Goal: Find contact information: Find contact information

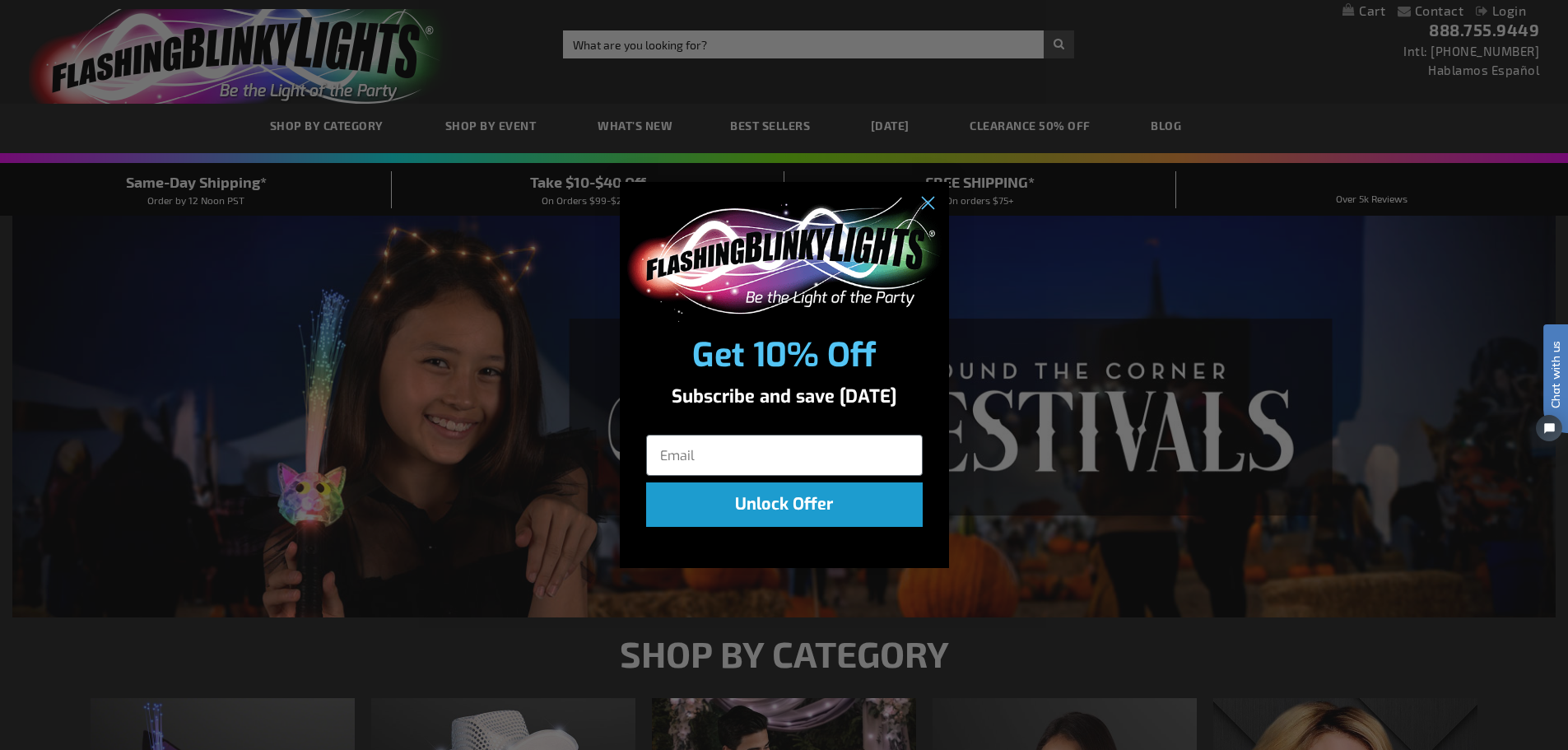
click at [1438, 12] on div "Close dialog Get 10% Off Subscribe and save today Unlock Offer Submit" at bounding box center [784, 375] width 1568 height 750
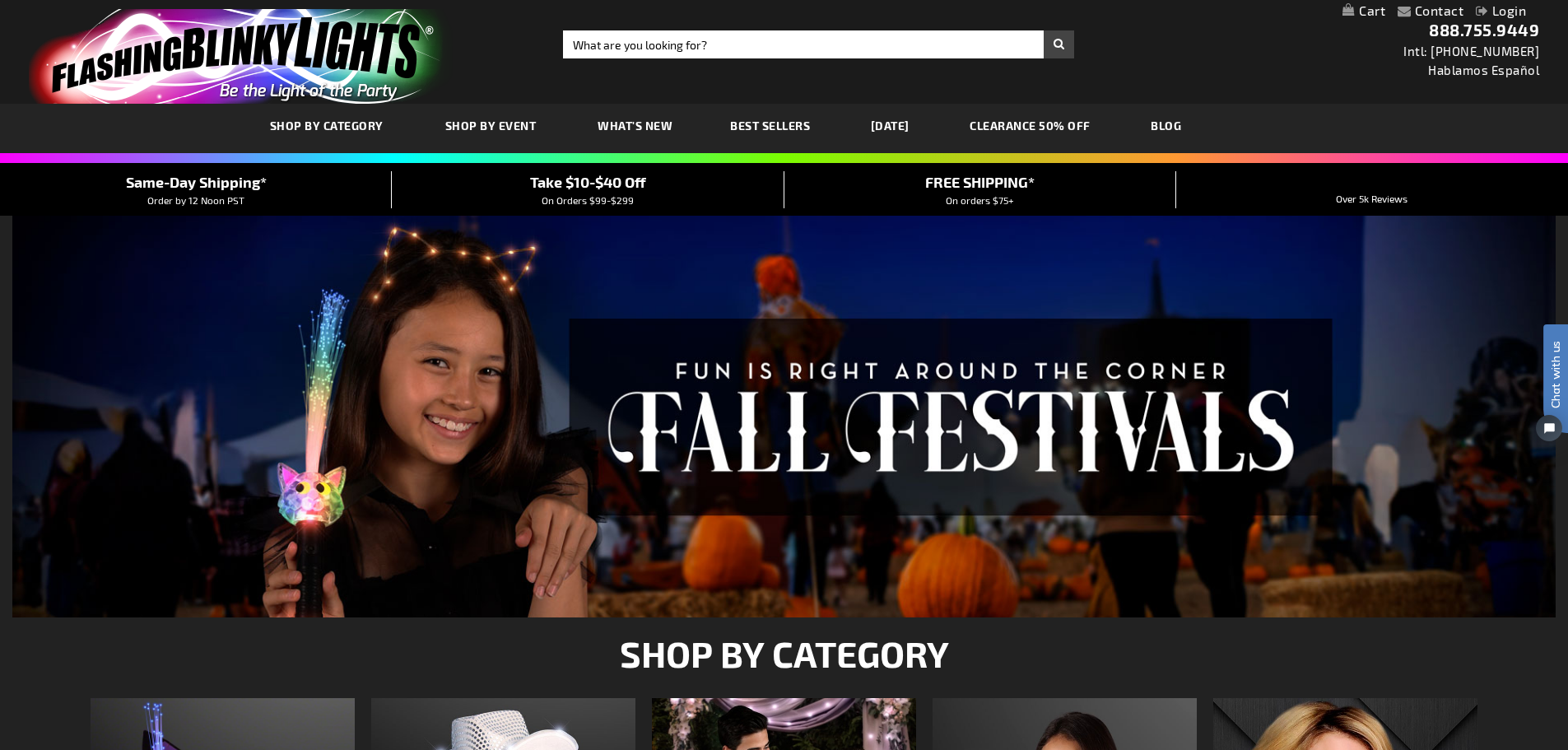
click at [1405, 10] on li "Contact" at bounding box center [1431, 12] width 66 height 21
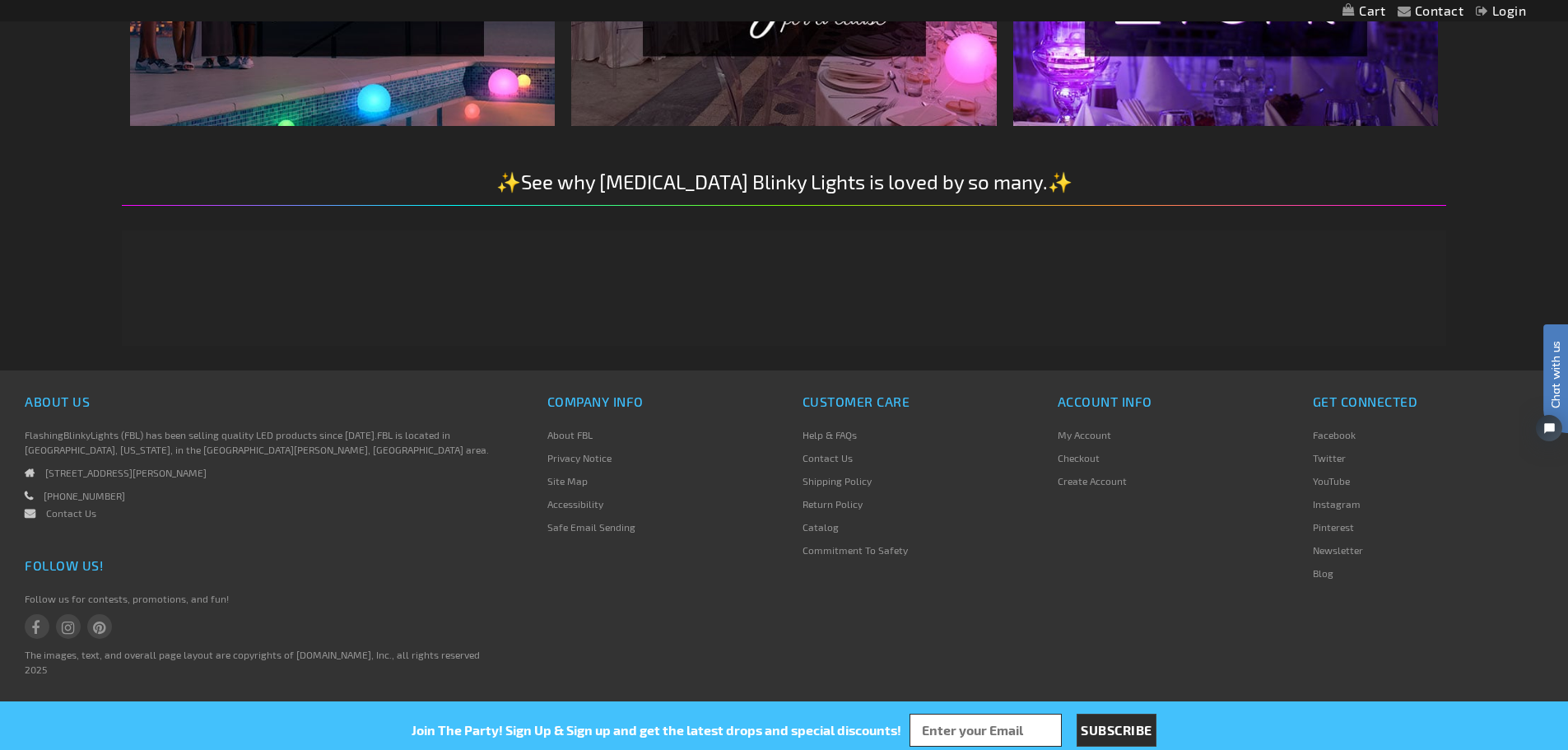
scroll to position [2986, 0]
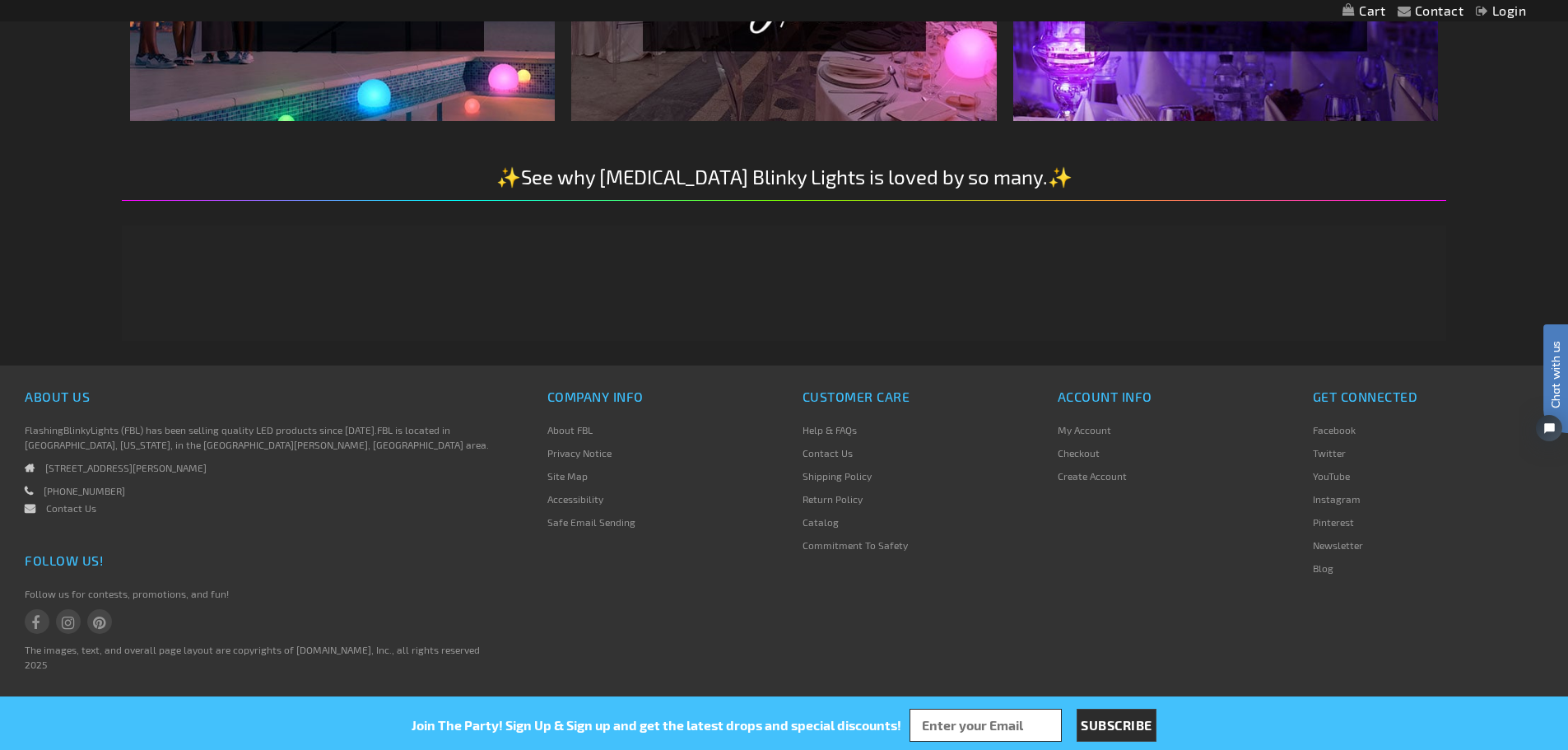
click at [824, 452] on link "Contact Us" at bounding box center [828, 453] width 51 height 12
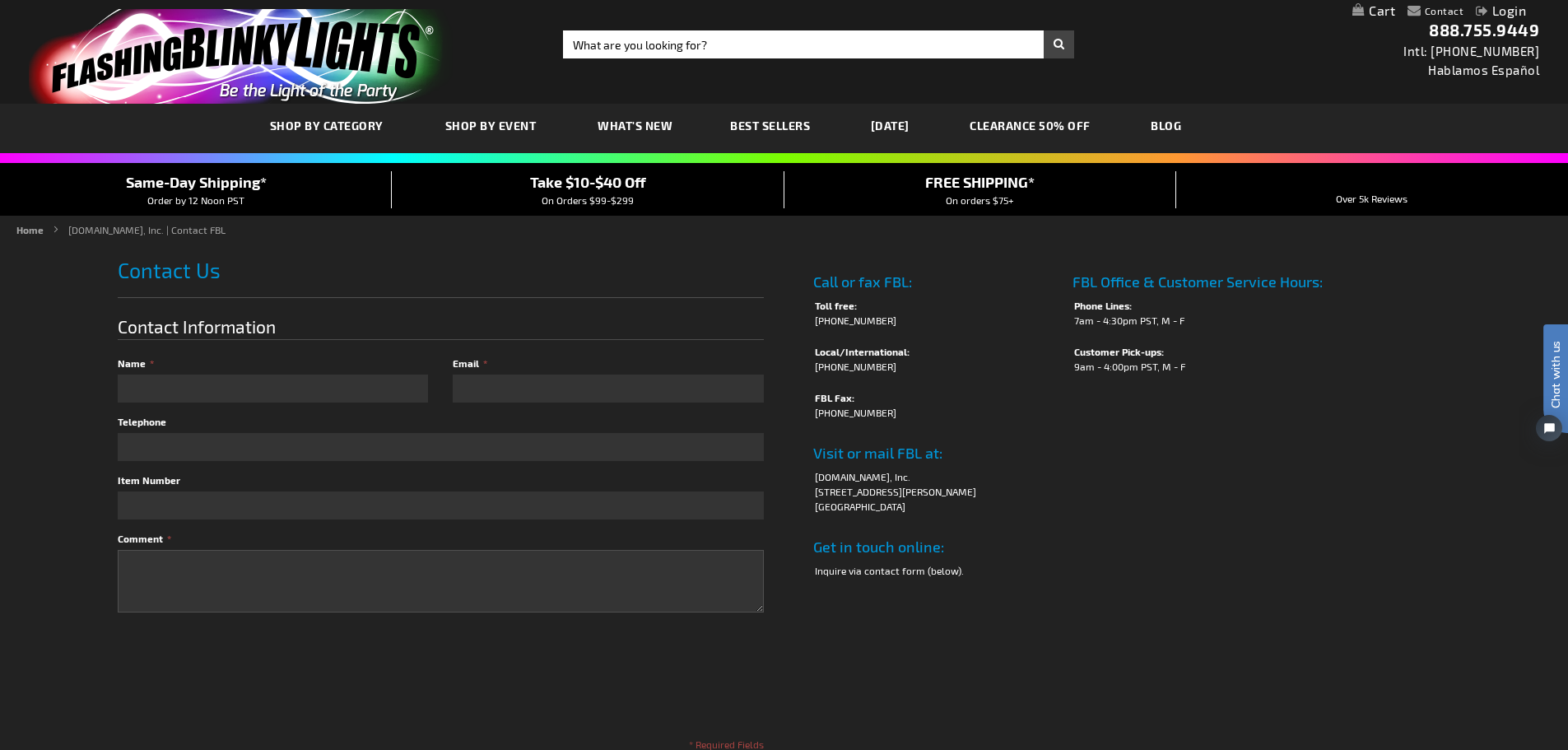
drag, startPoint x: 815, startPoint y: 477, endPoint x: 926, endPoint y: 478, distance: 111.0
click at [926, 478] on li "[DOMAIN_NAME], Inc." at bounding box center [936, 477] width 242 height 14
copy li "[DOMAIN_NAME]"
